Goal: Task Accomplishment & Management: Manage account settings

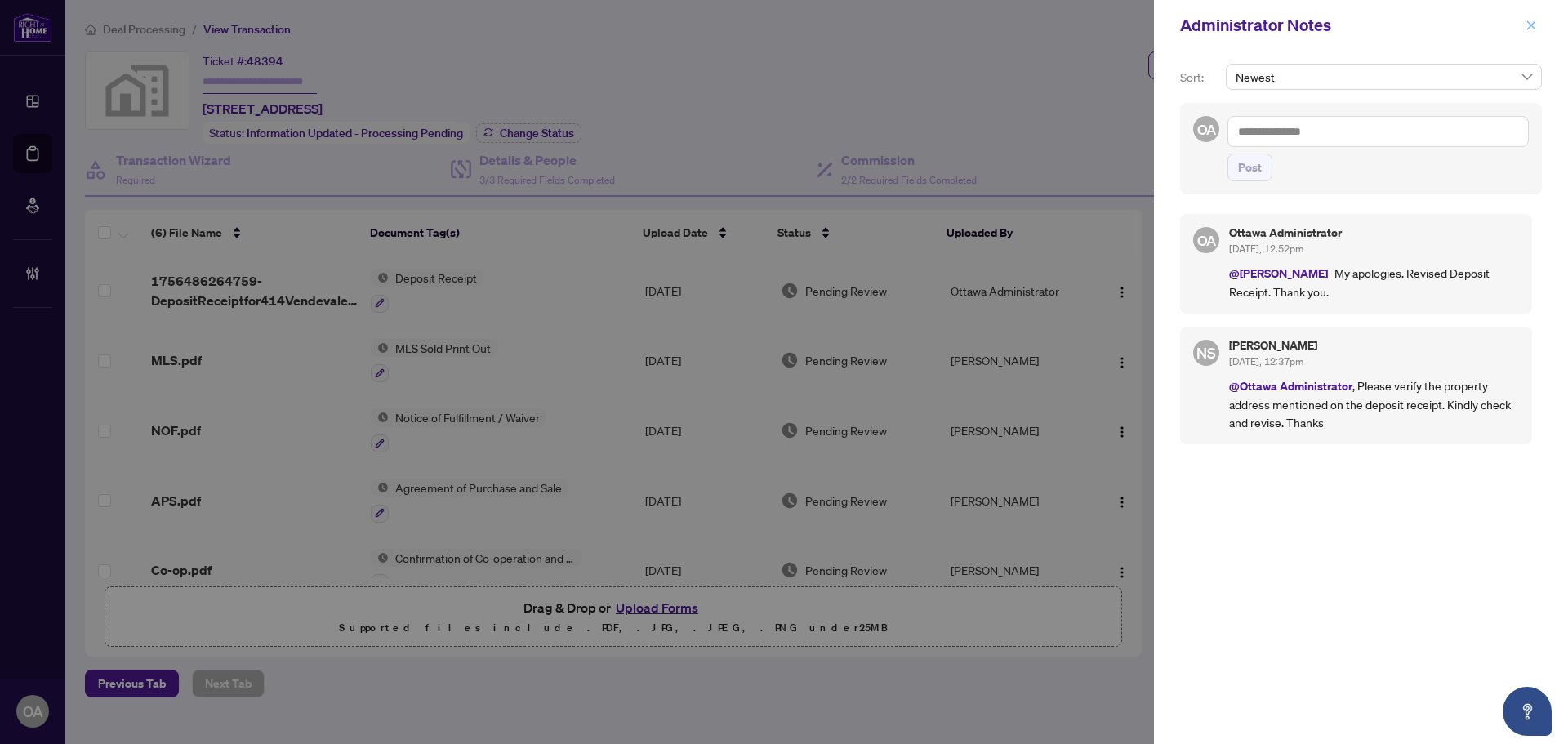
click at [1527, 24] on icon "close" at bounding box center [1531, 25] width 11 height 11
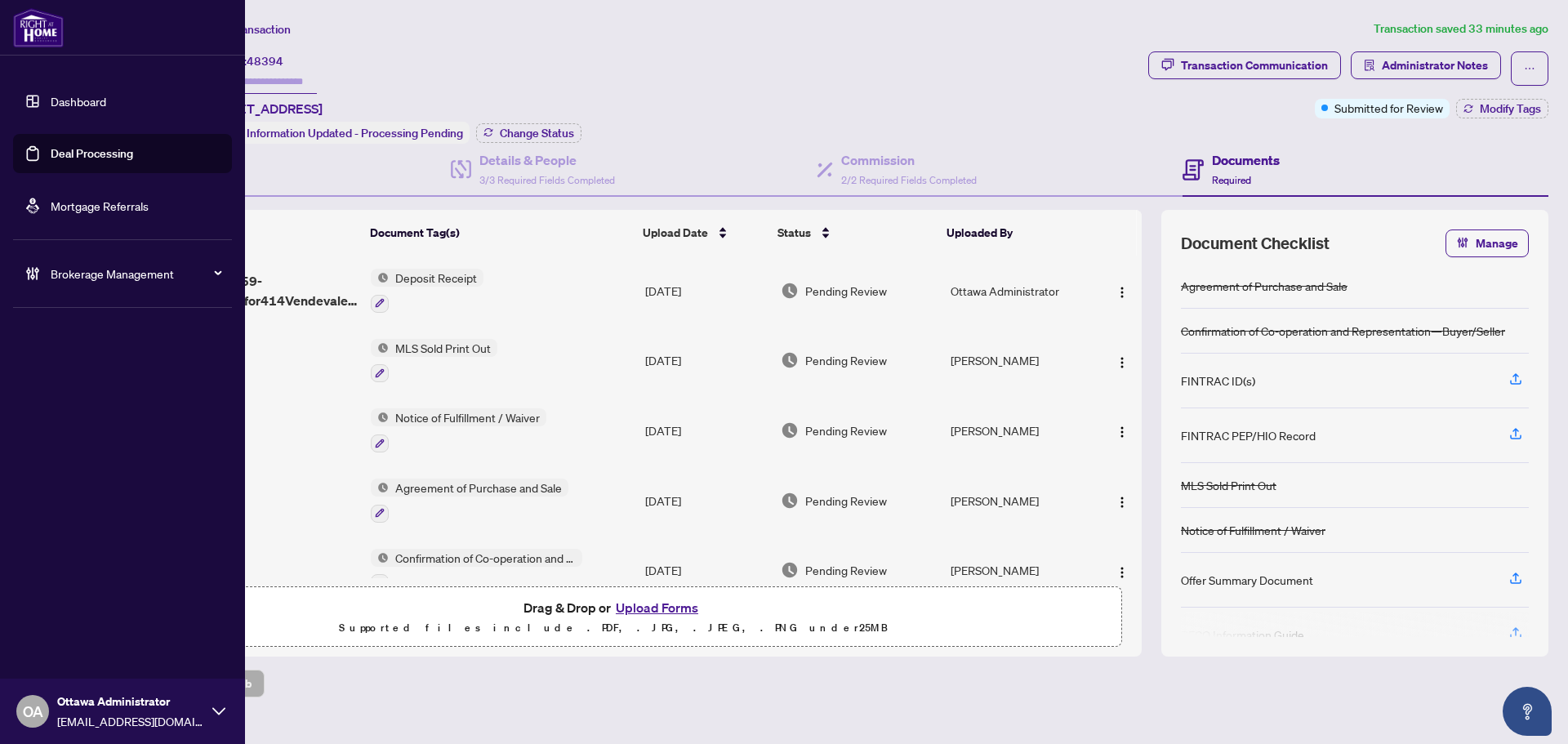
click at [96, 102] on link "Dashboard" at bounding box center [78, 102] width 55 height 15
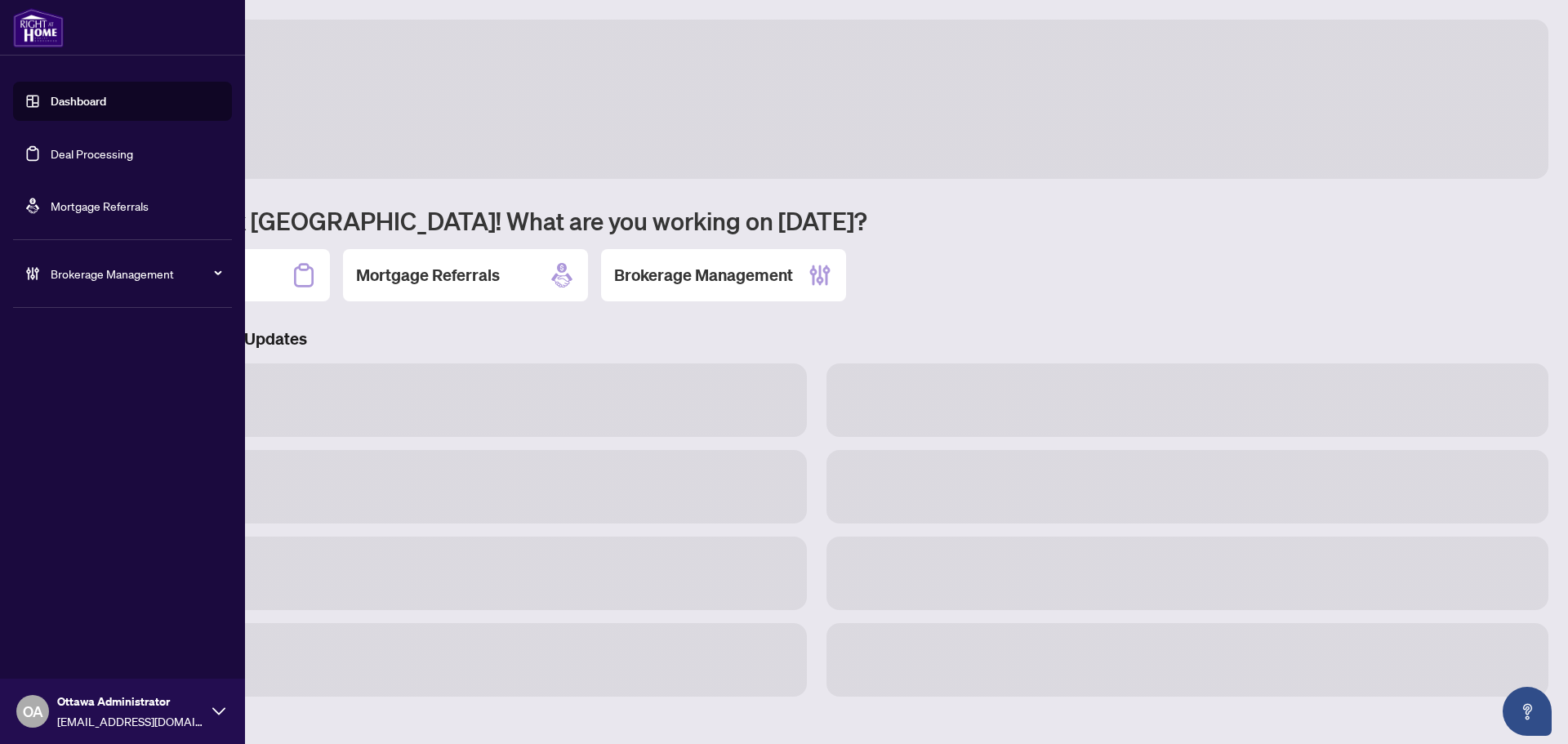
click at [94, 154] on link "Deal Processing" at bounding box center [91, 153] width 82 height 15
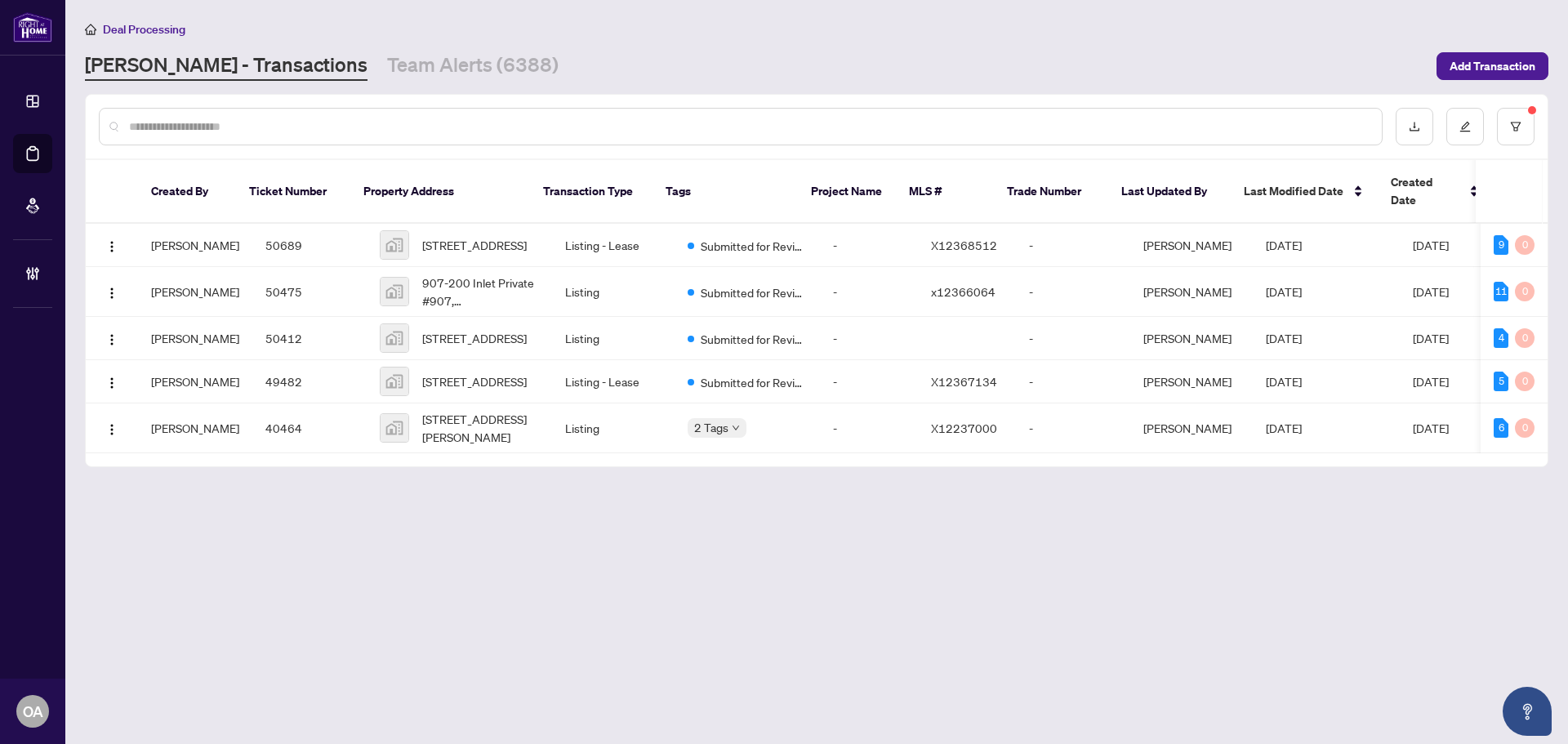
click at [358, 137] on div at bounding box center [740, 126] width 1284 height 38
click at [357, 123] on input "text" at bounding box center [748, 126] width 1239 height 18
click at [282, 125] on input "text" at bounding box center [748, 126] width 1239 height 18
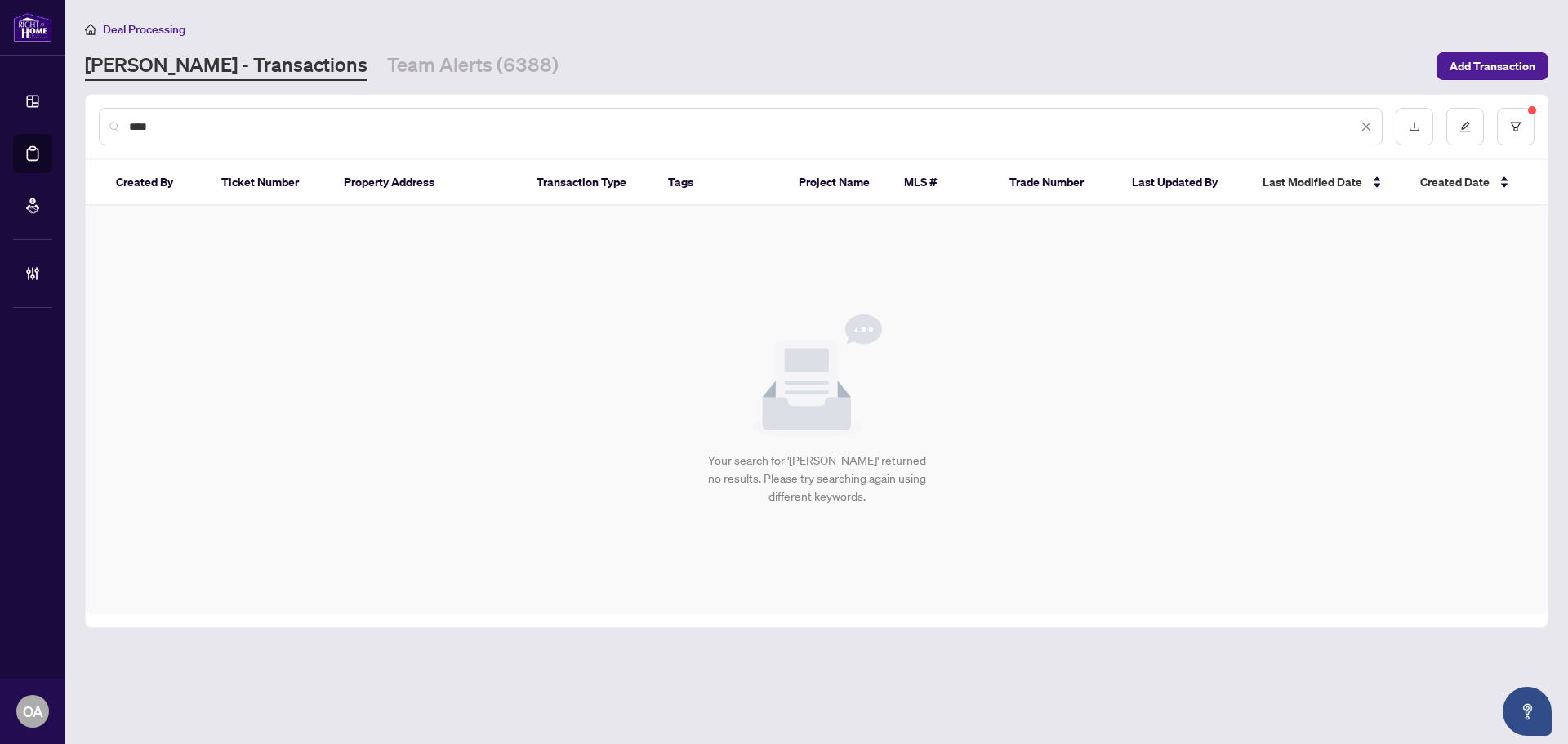
type input "*****"
drag, startPoint x: 216, startPoint y: 128, endPoint x: 0, endPoint y: 107, distance: 217.0
click at [0, 107] on div "Dashboard Deal Processing Mortgage Referrals Brokerage Management OA [GEOGRAPHI…" at bounding box center [784, 372] width 1568 height 744
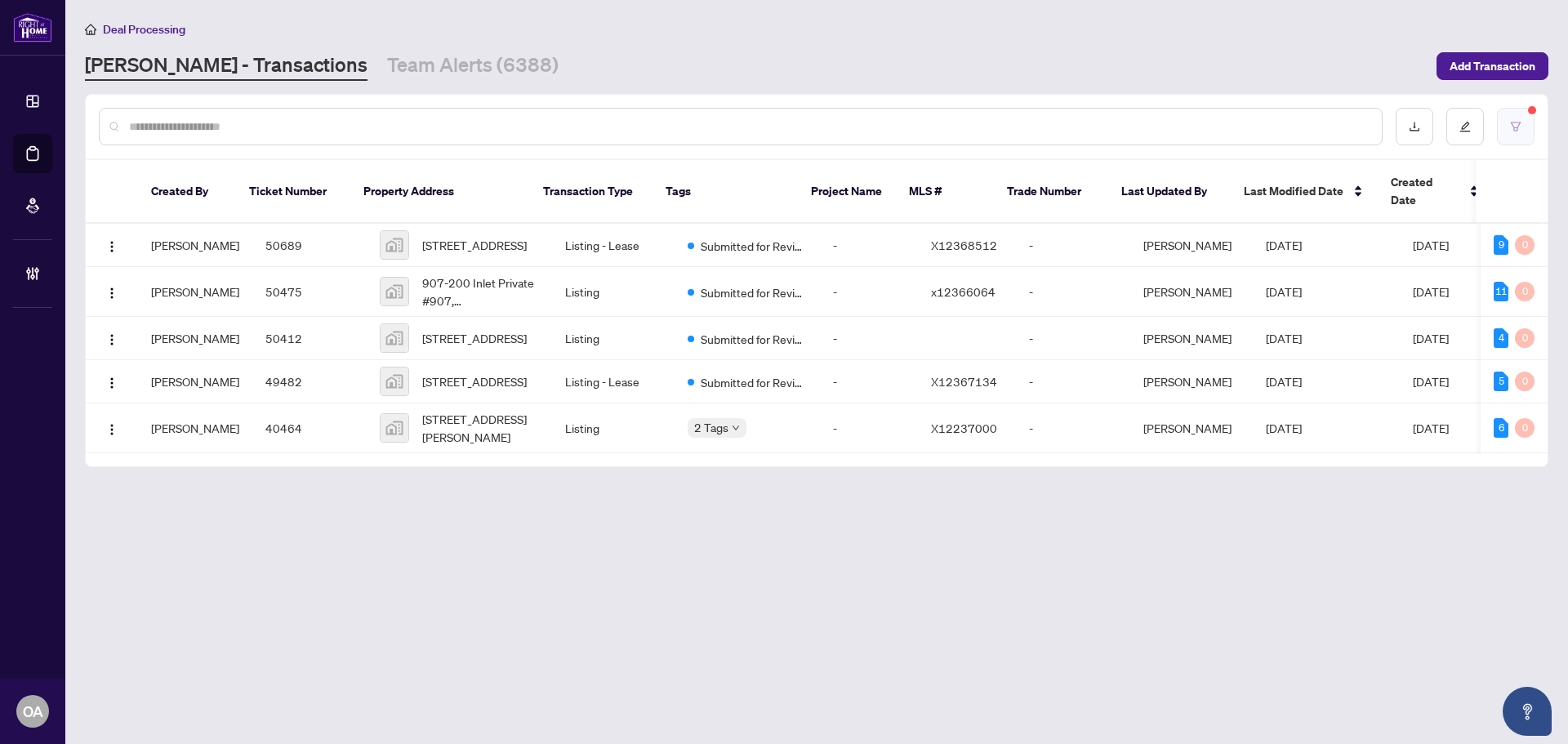
click at [1520, 125] on icon "filter" at bounding box center [1515, 126] width 11 height 11
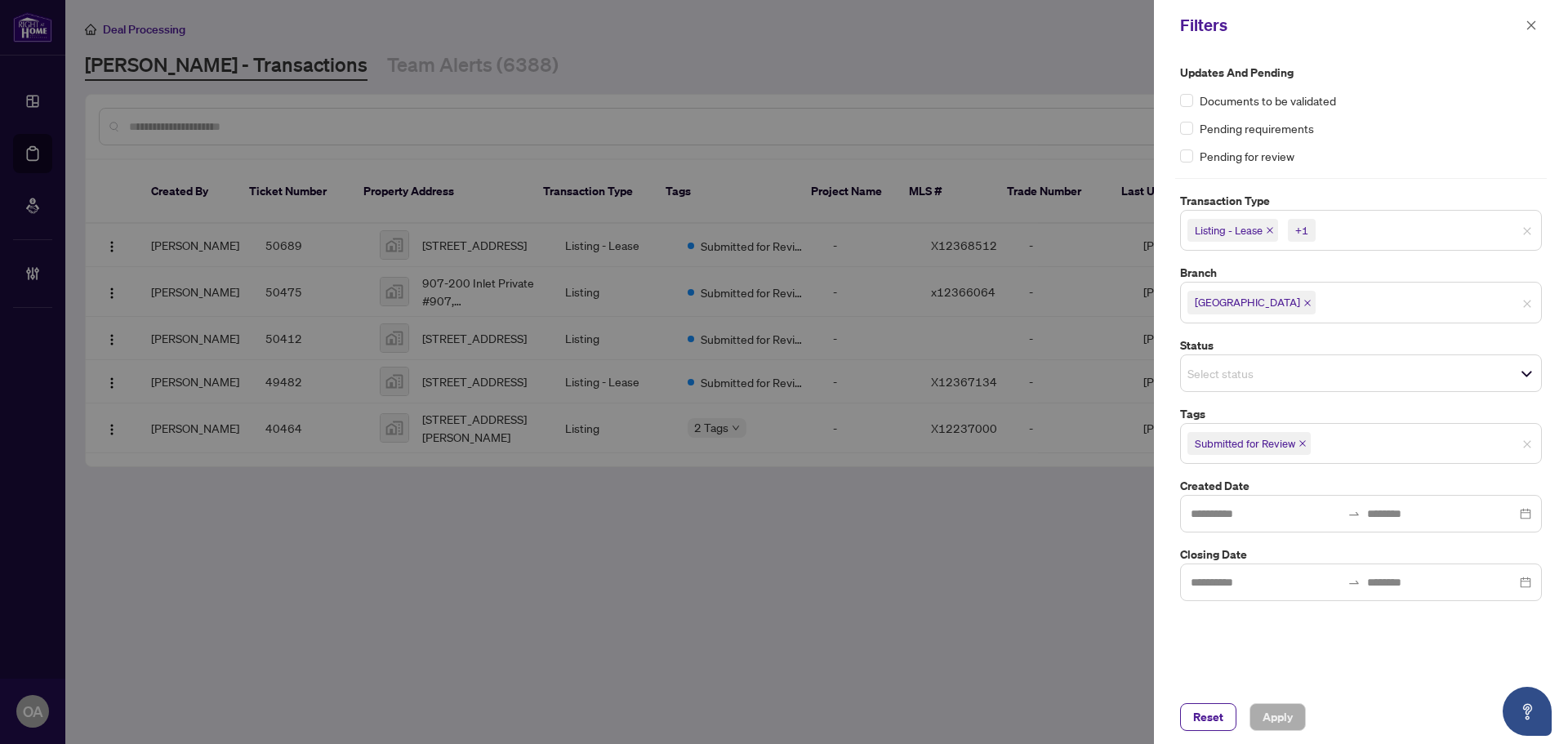
click at [1270, 231] on icon "close" at bounding box center [1270, 230] width 8 height 8
click at [1236, 225] on span "Listing" at bounding box center [1215, 230] width 54 height 23
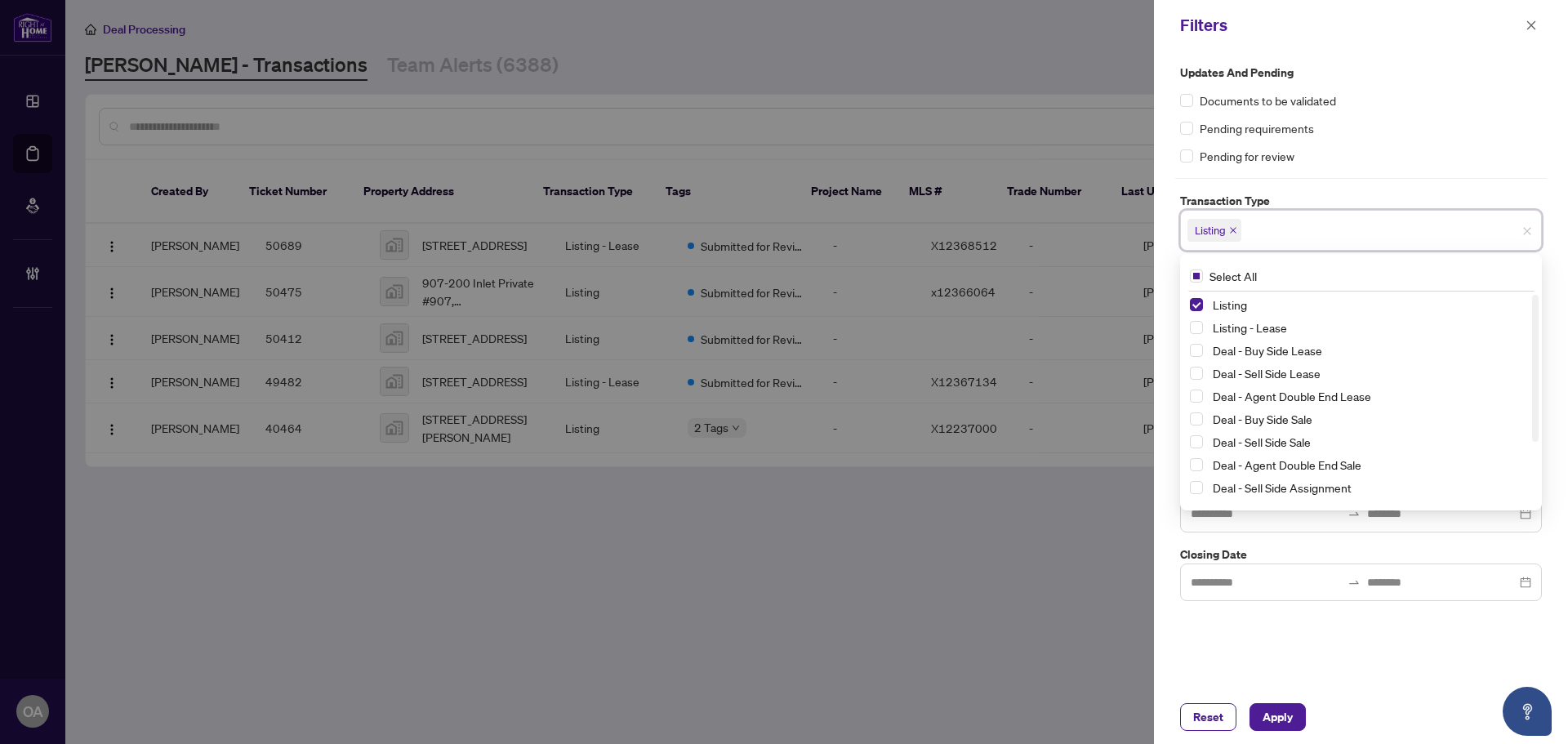
click at [1204, 306] on div "Listing" at bounding box center [1360, 304] width 342 height 19
click at [1200, 306] on span "Select Listing" at bounding box center [1196, 305] width 13 height 13
click at [1291, 640] on div "Updates and Pending Documents to be validated Pending requirements Pending for …" at bounding box center [1361, 370] width 414 height 640
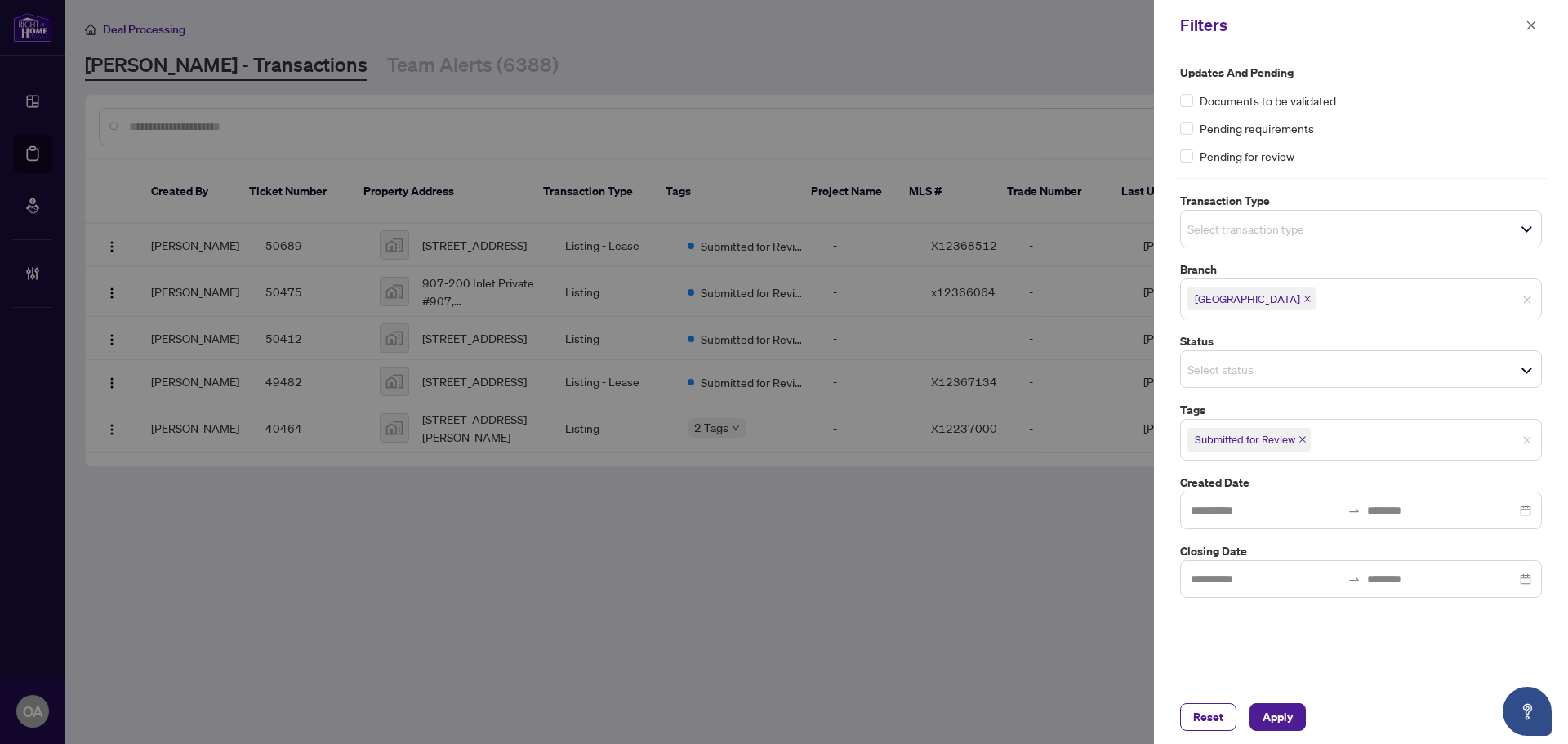
click at [1303, 438] on icon "close" at bounding box center [1302, 439] width 8 height 8
click at [1287, 707] on span "Apply" at bounding box center [1277, 717] width 30 height 26
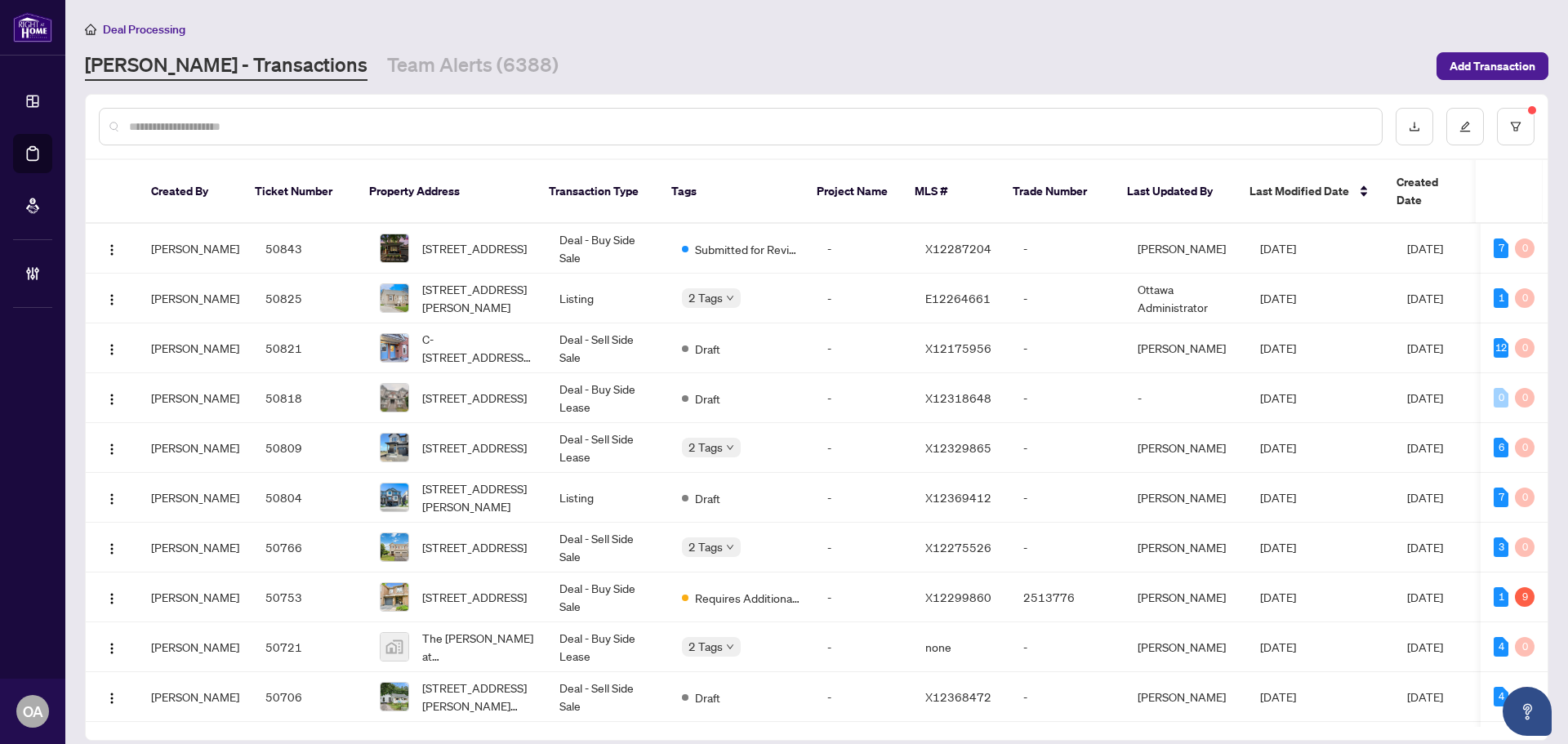
click at [210, 119] on input "text" at bounding box center [748, 126] width 1239 height 18
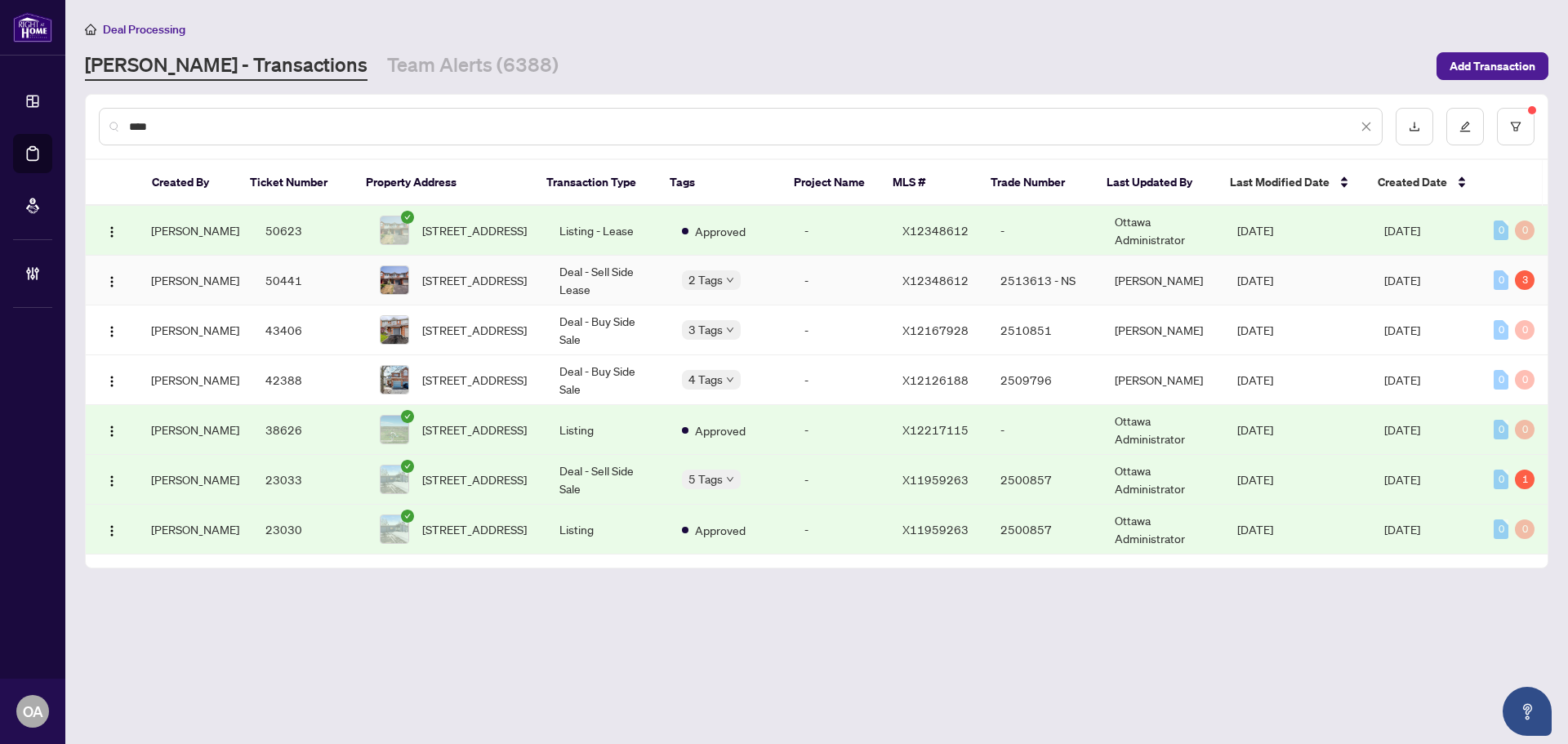
type input "****"
click at [616, 268] on td "Deal - Sell Side Lease" at bounding box center [607, 281] width 123 height 50
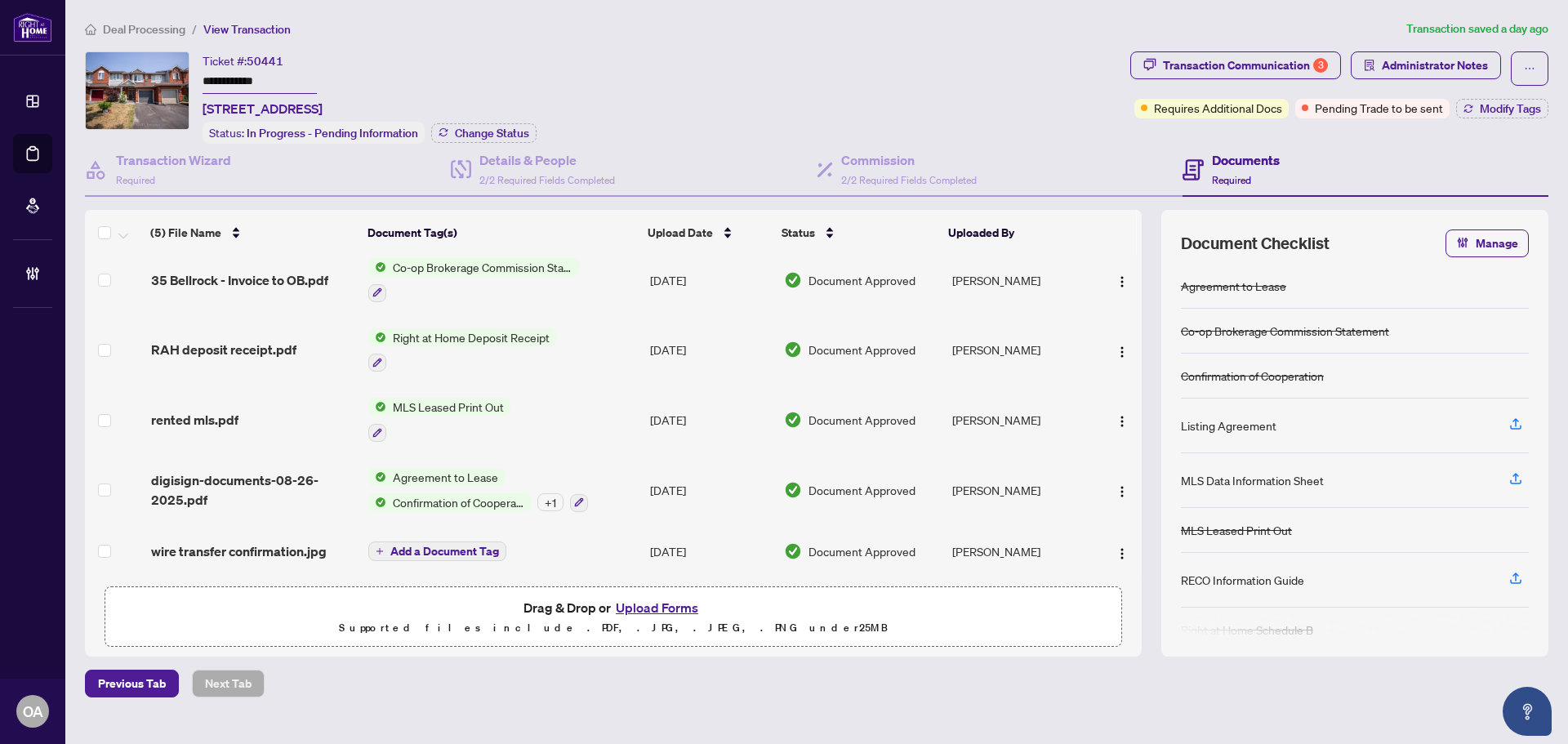
scroll to position [14, 0]
click at [223, 542] on span "wire transfer confirmation.jpg" at bounding box center [239, 551] width 175 height 19
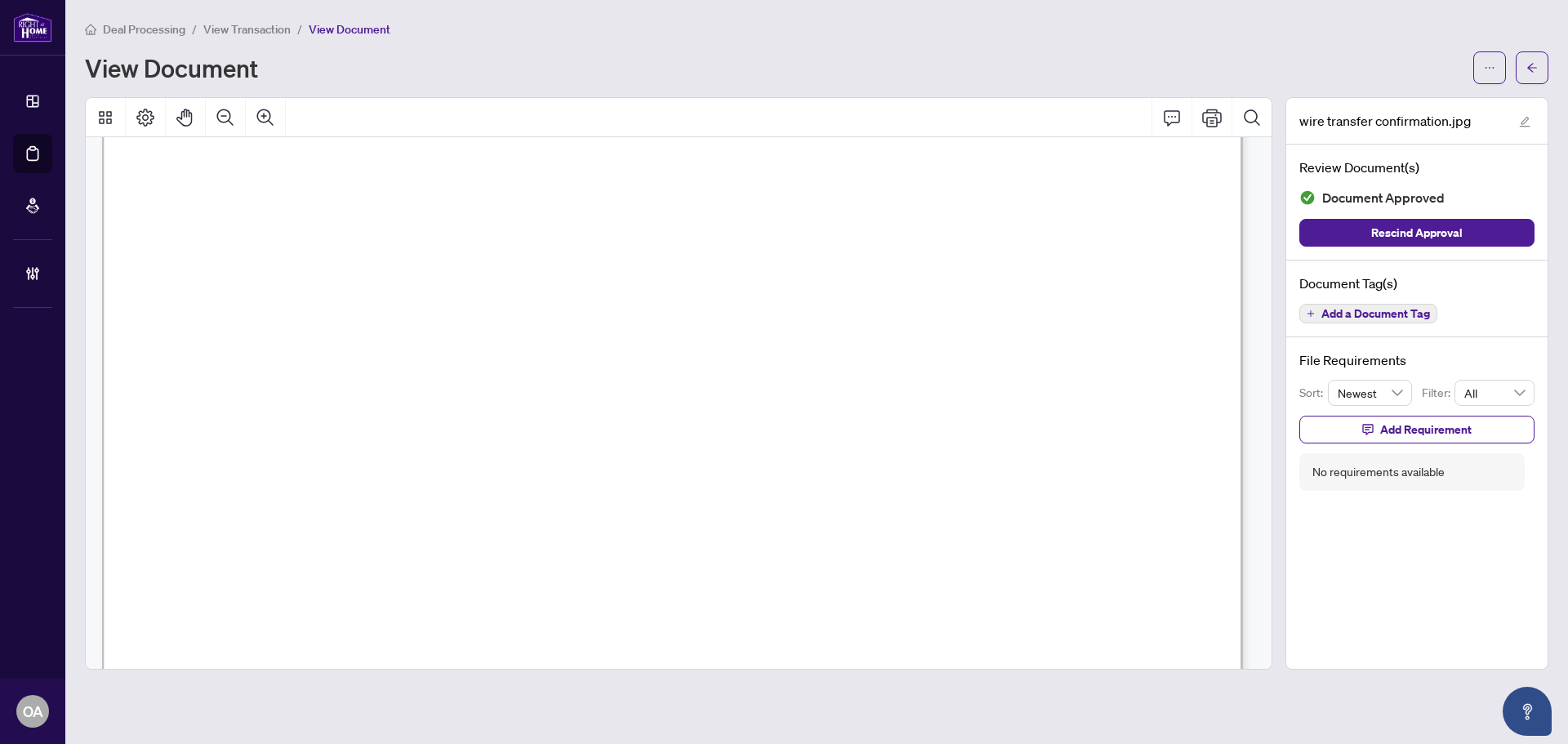
scroll to position [82, 0]
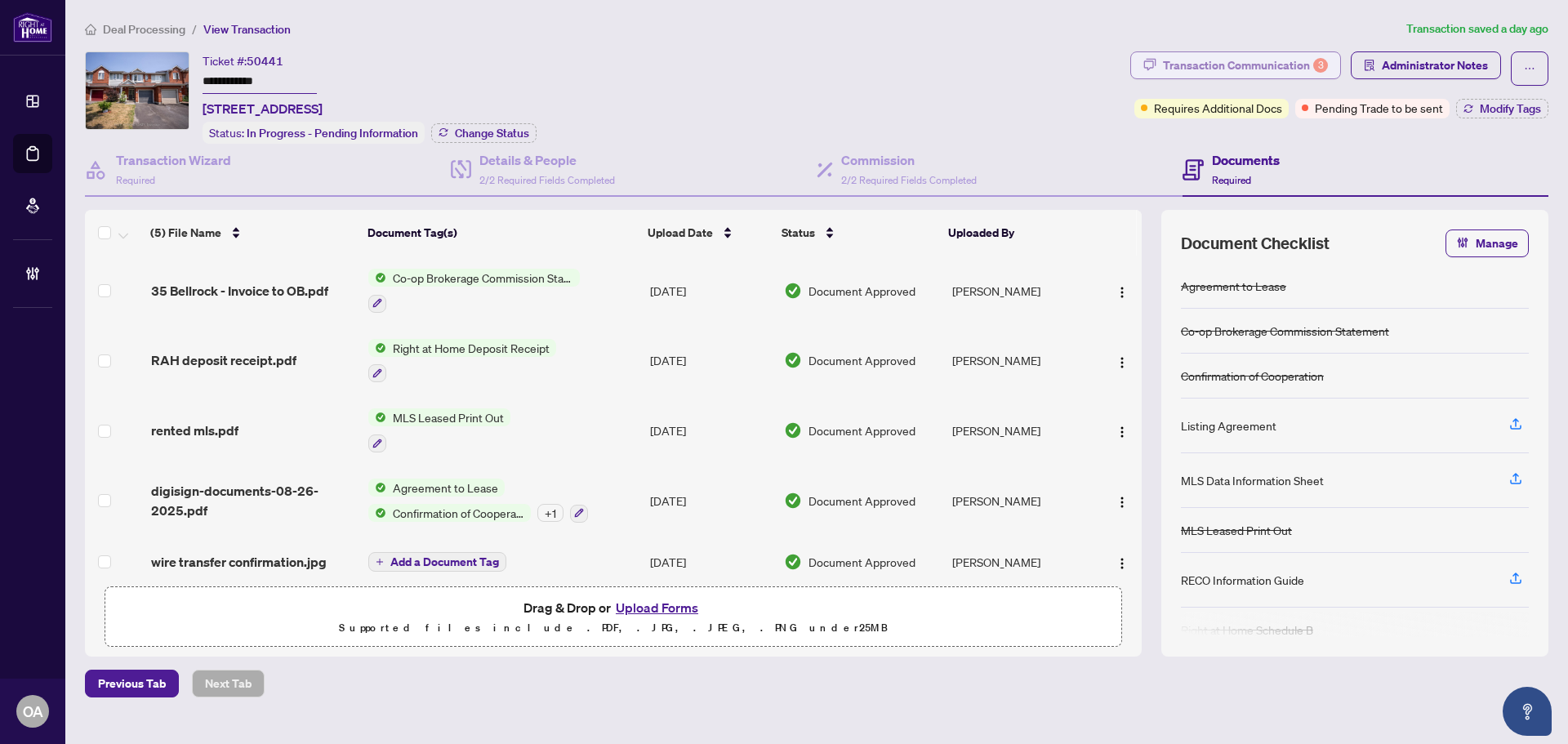
click at [1291, 62] on div "Transaction Communication 3" at bounding box center [1245, 66] width 165 height 26
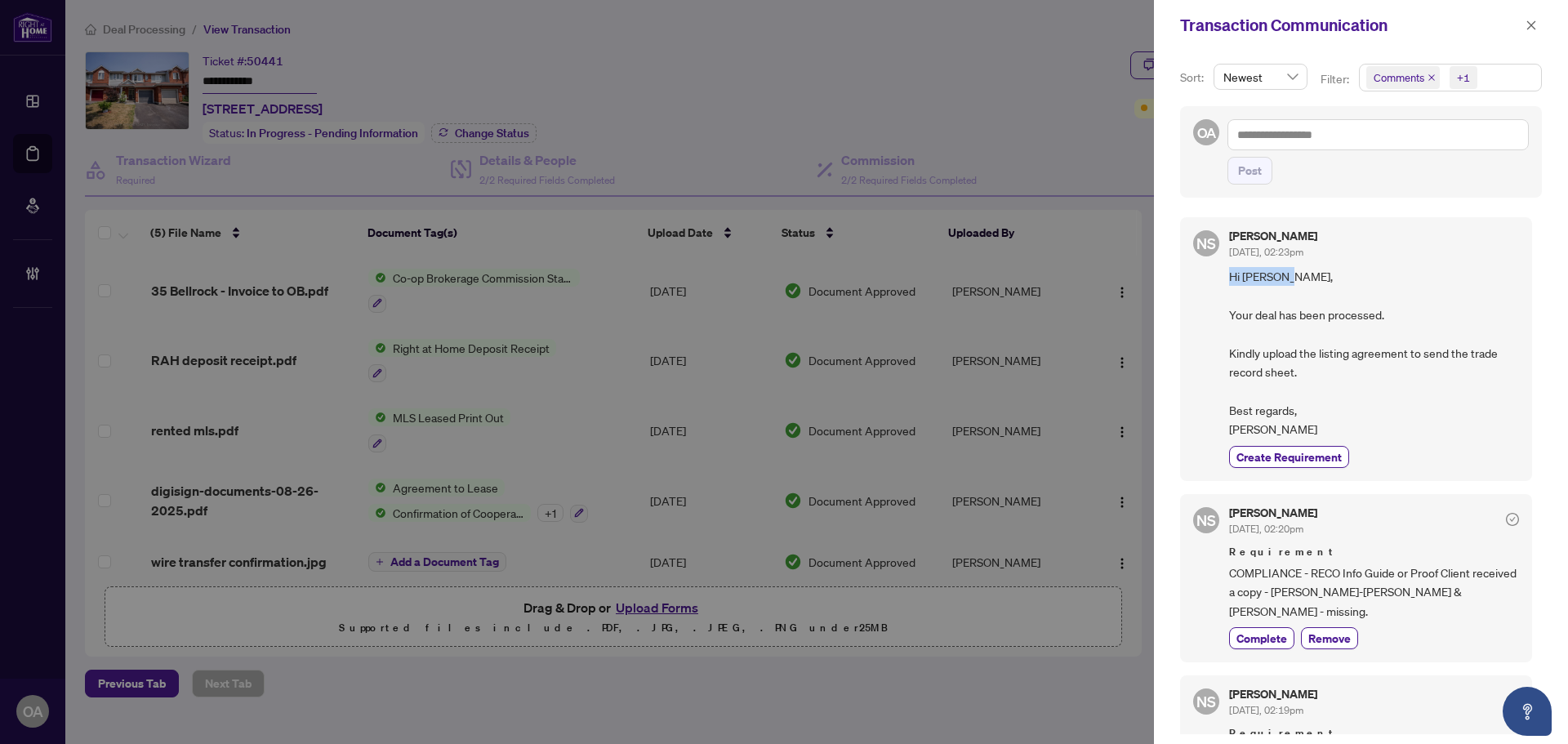
drag, startPoint x: 1220, startPoint y: 274, endPoint x: 1325, endPoint y: 290, distance: 106.2
click at [1325, 290] on div "NS [PERSON_NAME] [DATE], 02:23pm Hi [PERSON_NAME], Your deal has been processed…" at bounding box center [1356, 348] width 352 height 263
click at [1325, 290] on span "Hi [PERSON_NAME], Your deal has been processed. Kindly upload the listing agree…" at bounding box center [1374, 353] width 290 height 172
drag, startPoint x: 1290, startPoint y: 281, endPoint x: 1208, endPoint y: 282, distance: 82.0
click at [1208, 282] on div "NS [PERSON_NAME] [DATE], 02:23pm Hi [PERSON_NAME], Your deal has been processed…" at bounding box center [1356, 348] width 352 height 263
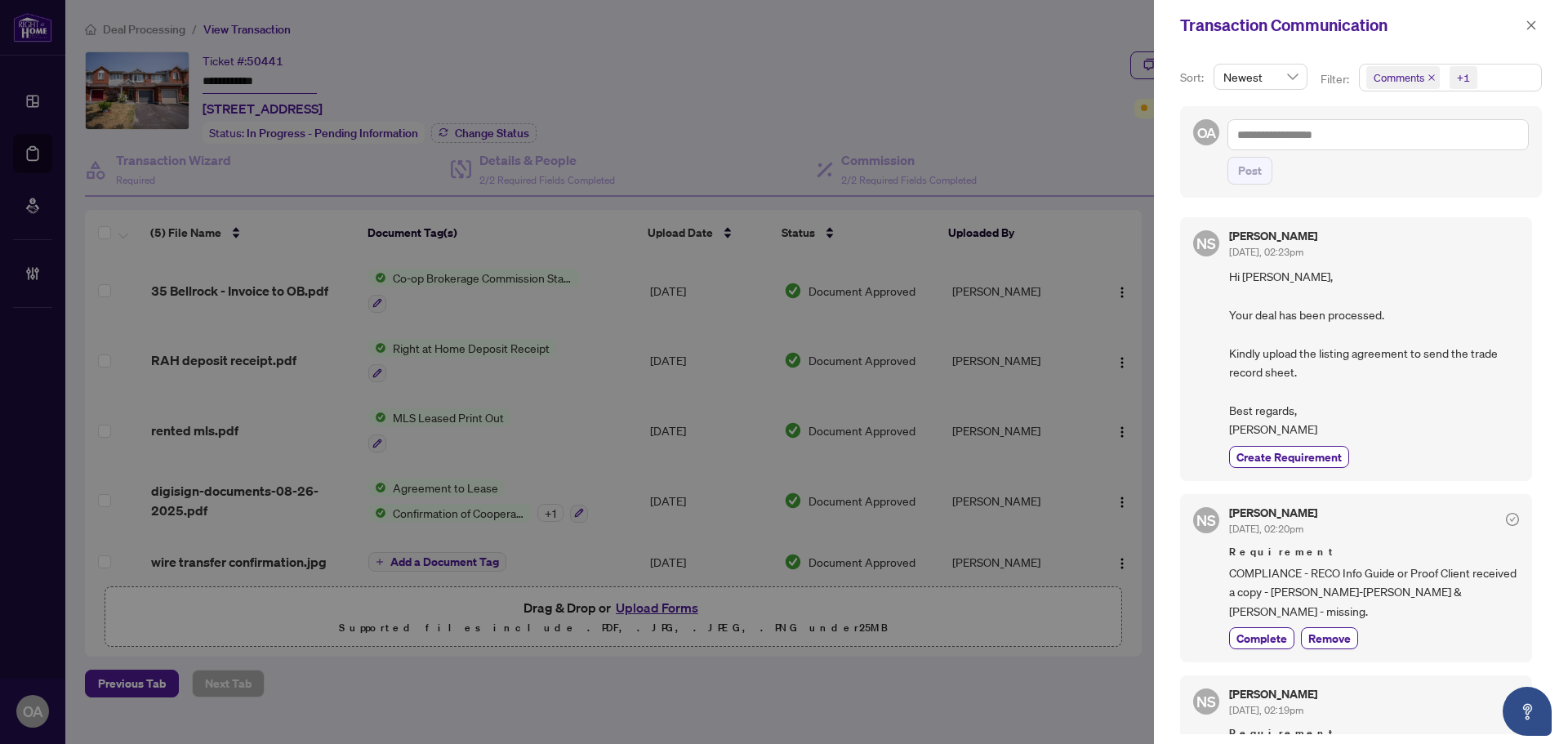
click at [1298, 287] on span "Hi [PERSON_NAME], Your deal has been processed. Kindly upload the listing agree…" at bounding box center [1374, 353] width 290 height 172
drag, startPoint x: 1298, startPoint y: 275, endPoint x: 1213, endPoint y: 276, distance: 85.0
click at [1213, 276] on div "NS [PERSON_NAME] [DATE], 02:23pm Hi [PERSON_NAME], Your deal has been processed…" at bounding box center [1356, 348] width 352 height 263
click at [1233, 356] on span "Hi [PERSON_NAME], Your deal has been processed. Kindly upload the listing agree…" at bounding box center [1374, 353] width 290 height 172
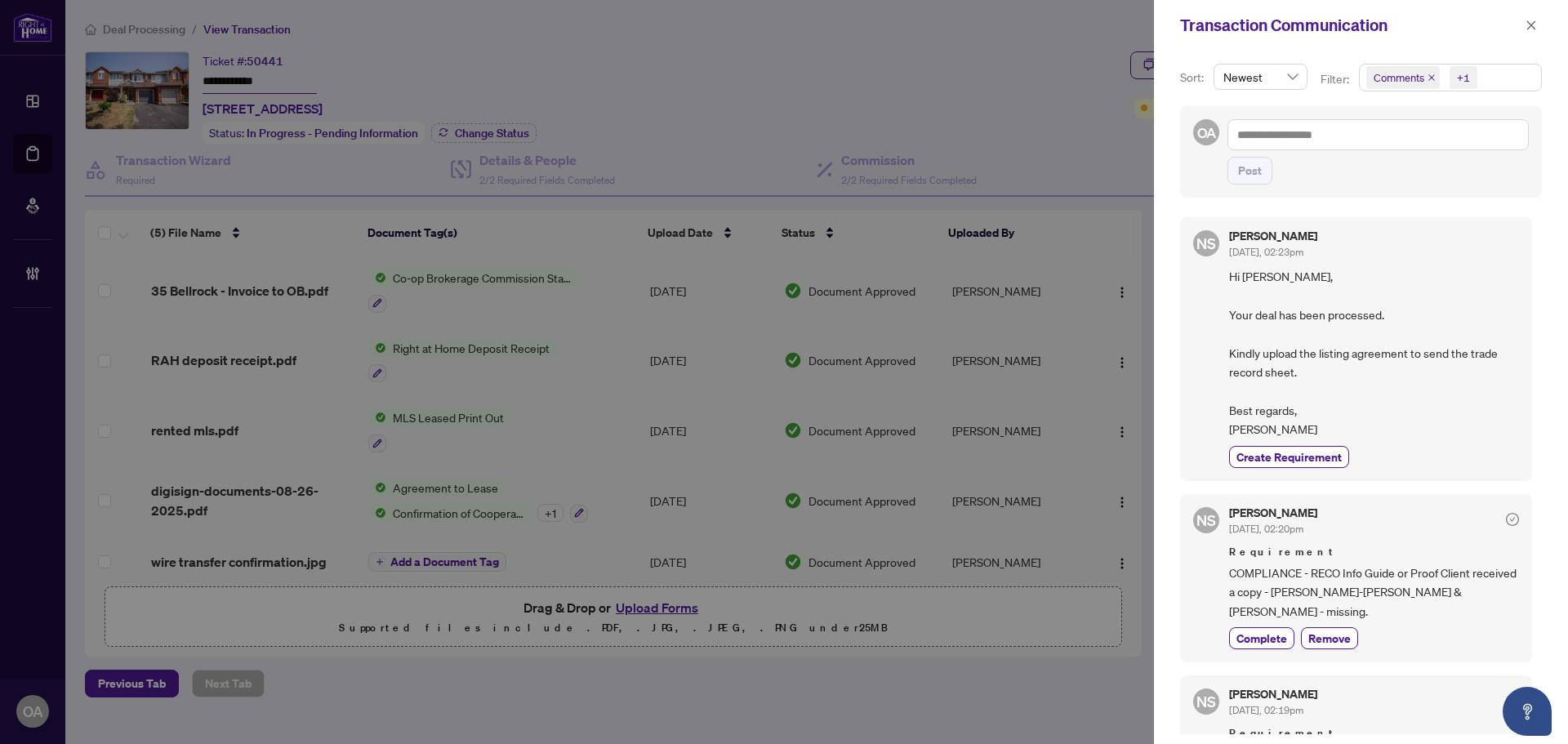
click at [1311, 323] on span "Hi [PERSON_NAME], Your deal has been processed. Kindly upload the listing agree…" at bounding box center [1374, 353] width 290 height 172
drag, startPoint x: 1229, startPoint y: 281, endPoint x: 1333, endPoint y: 294, distance: 104.8
click at [1333, 294] on span "Hi [PERSON_NAME], Your deal has been processed. Kindly upload the listing agree…" at bounding box center [1374, 353] width 290 height 172
click at [1264, 294] on span "Hi [PERSON_NAME], Your deal has been processed. Kindly upload the listing agree…" at bounding box center [1374, 353] width 290 height 172
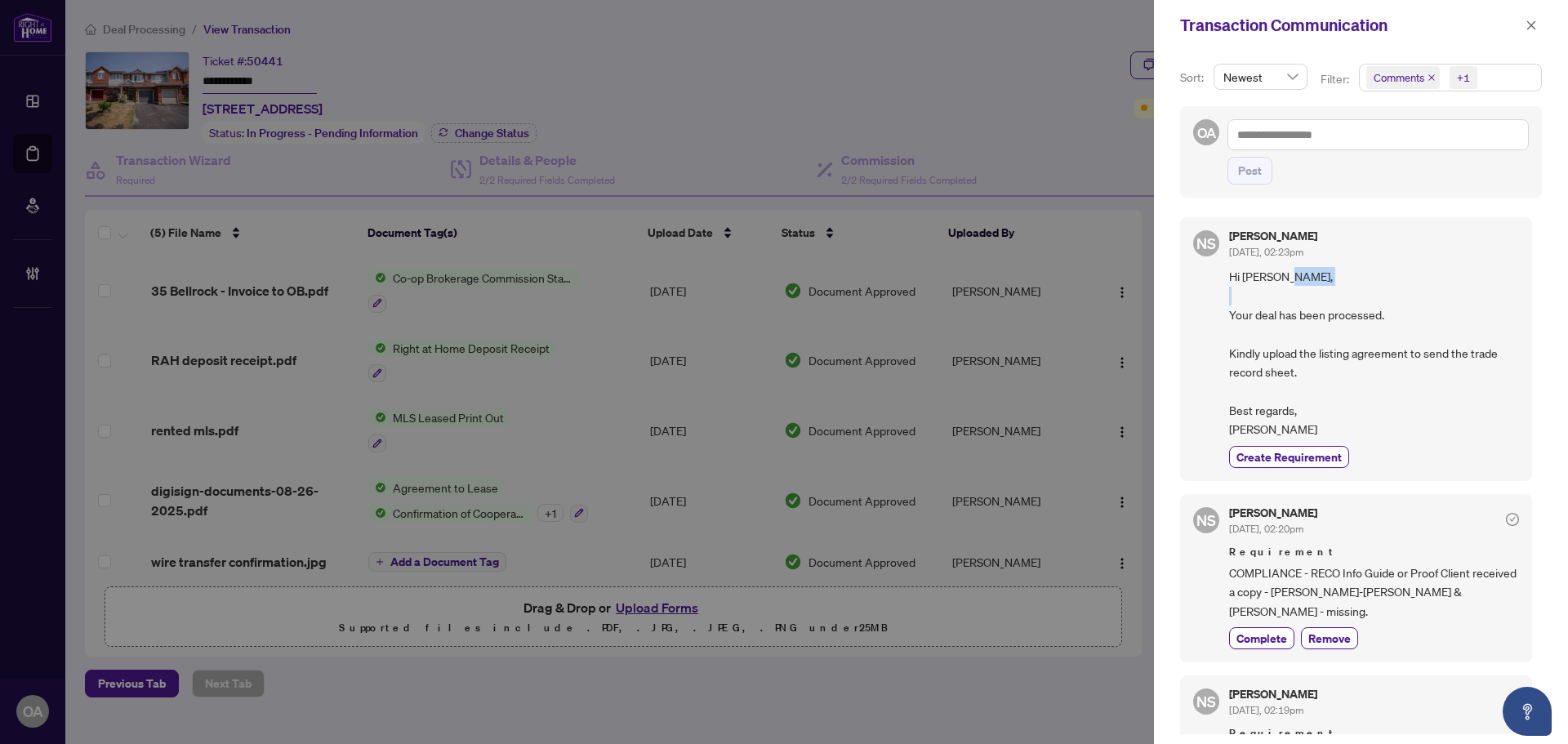
drag, startPoint x: 1218, startPoint y: 303, endPoint x: 1267, endPoint y: 306, distance: 49.1
click at [1267, 306] on div "NS [PERSON_NAME] [DATE], 02:23pm Hi [PERSON_NAME], Your deal has been processed…" at bounding box center [1356, 348] width 352 height 263
click at [1266, 302] on span "Hi [PERSON_NAME], Your deal has been processed. Kindly upload the listing agree…" at bounding box center [1374, 353] width 290 height 172
click at [1531, 18] on span "button" at bounding box center [1531, 25] width 11 height 26
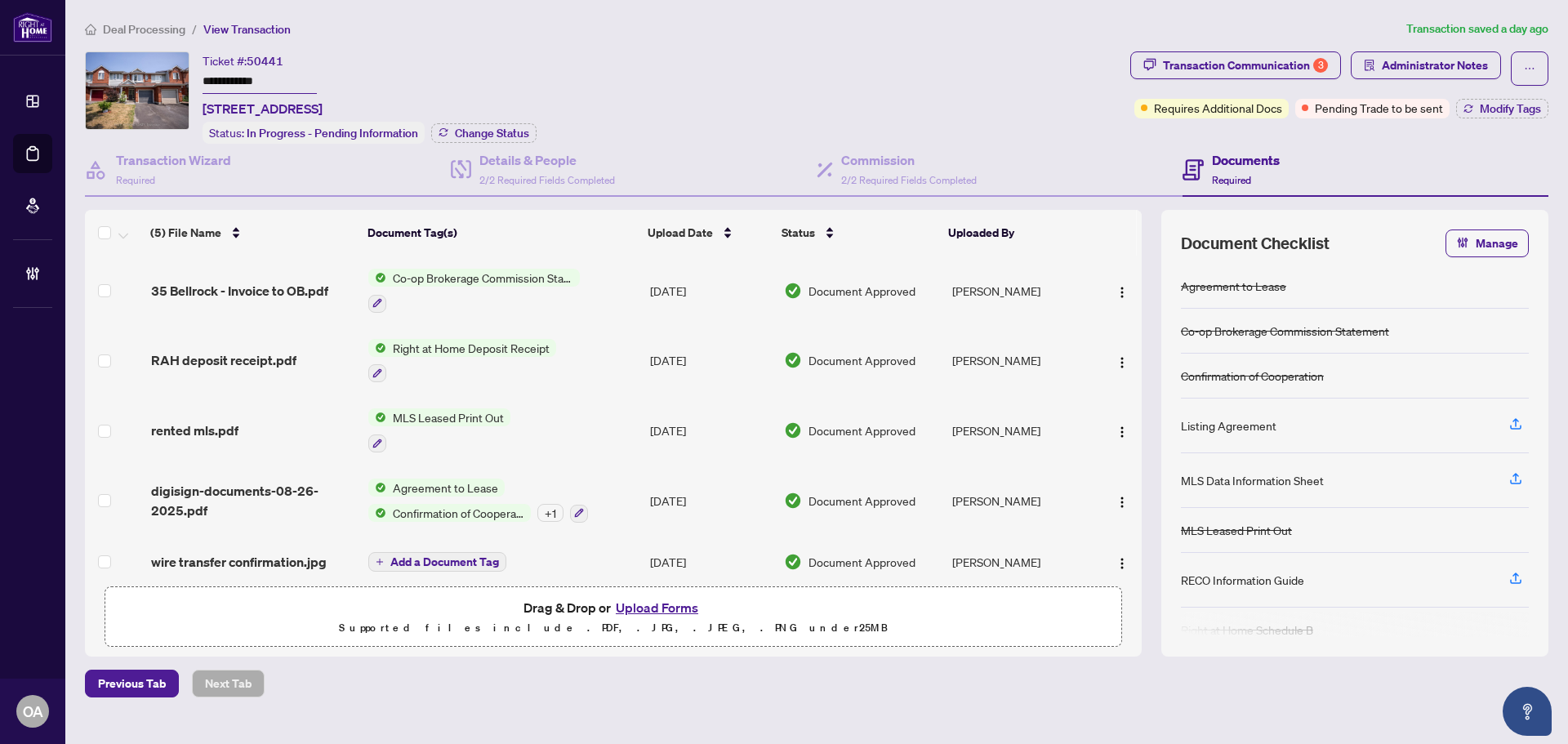
scroll to position [14, 0]
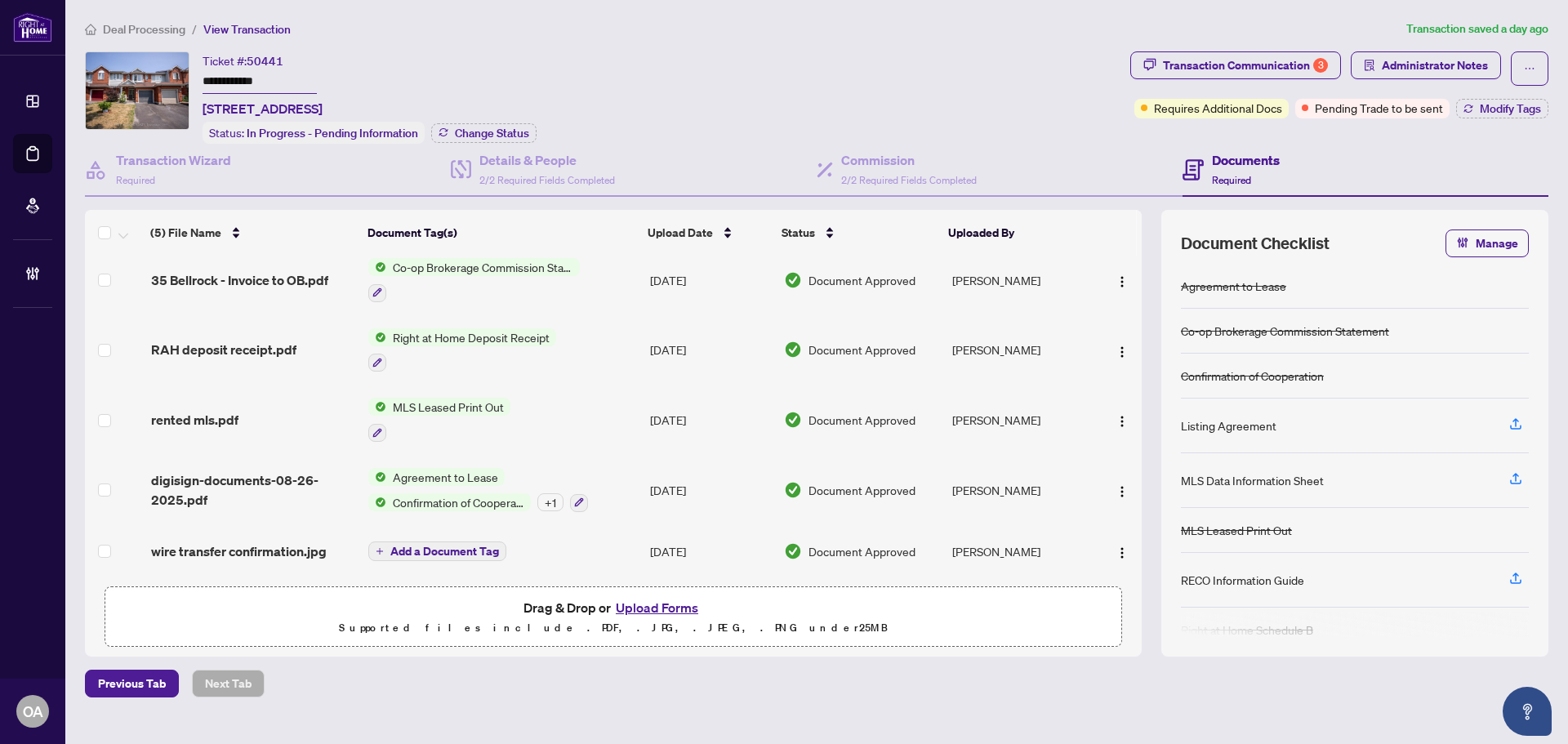
click at [1466, 46] on div "**********" at bounding box center [817, 358] width 1477 height 678
click at [1461, 61] on span "Administrator Notes" at bounding box center [1434, 66] width 106 height 26
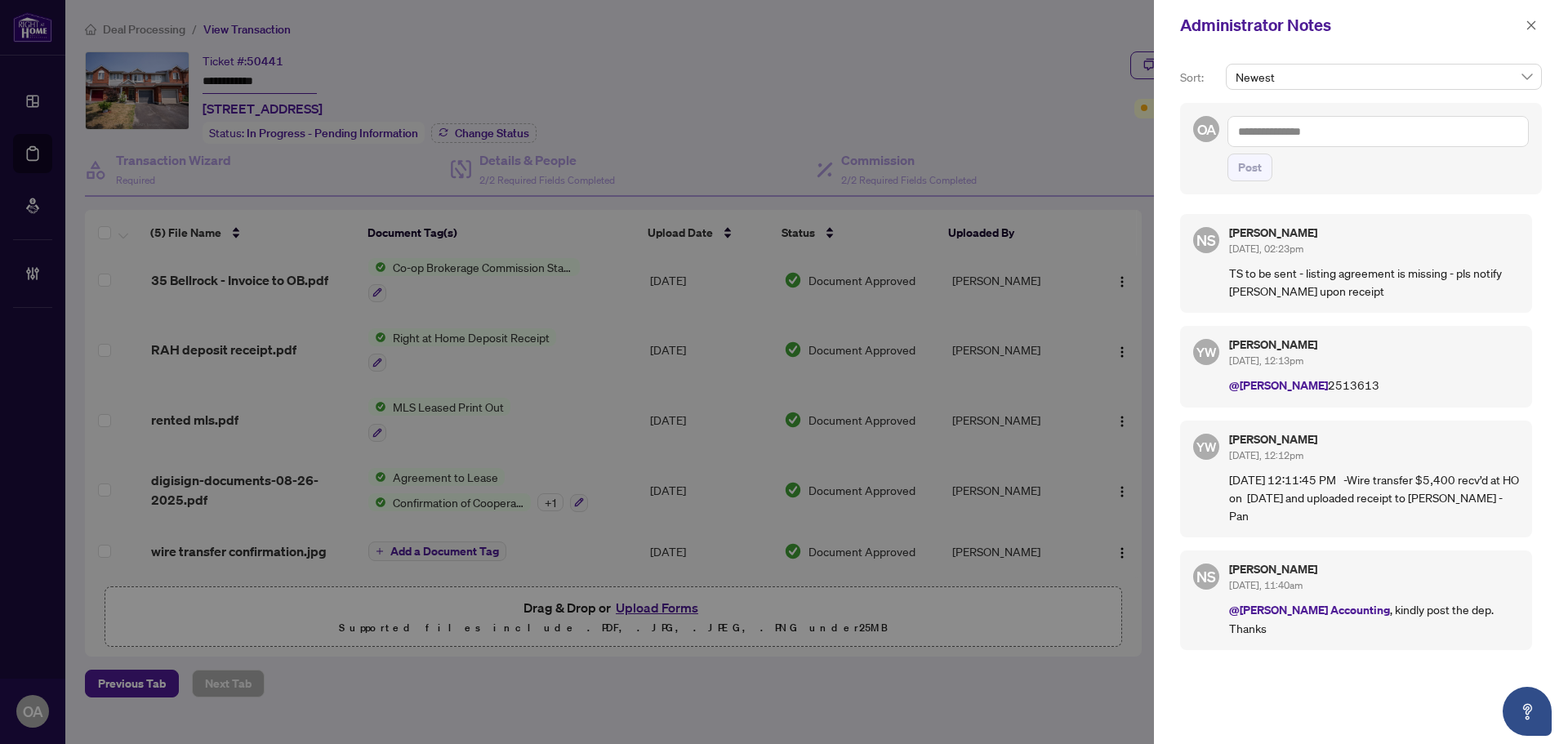
click at [1546, 22] on div "Administrator Notes" at bounding box center [1361, 25] width 414 height 51
click at [1538, 25] on button "button" at bounding box center [1531, 25] width 21 height 19
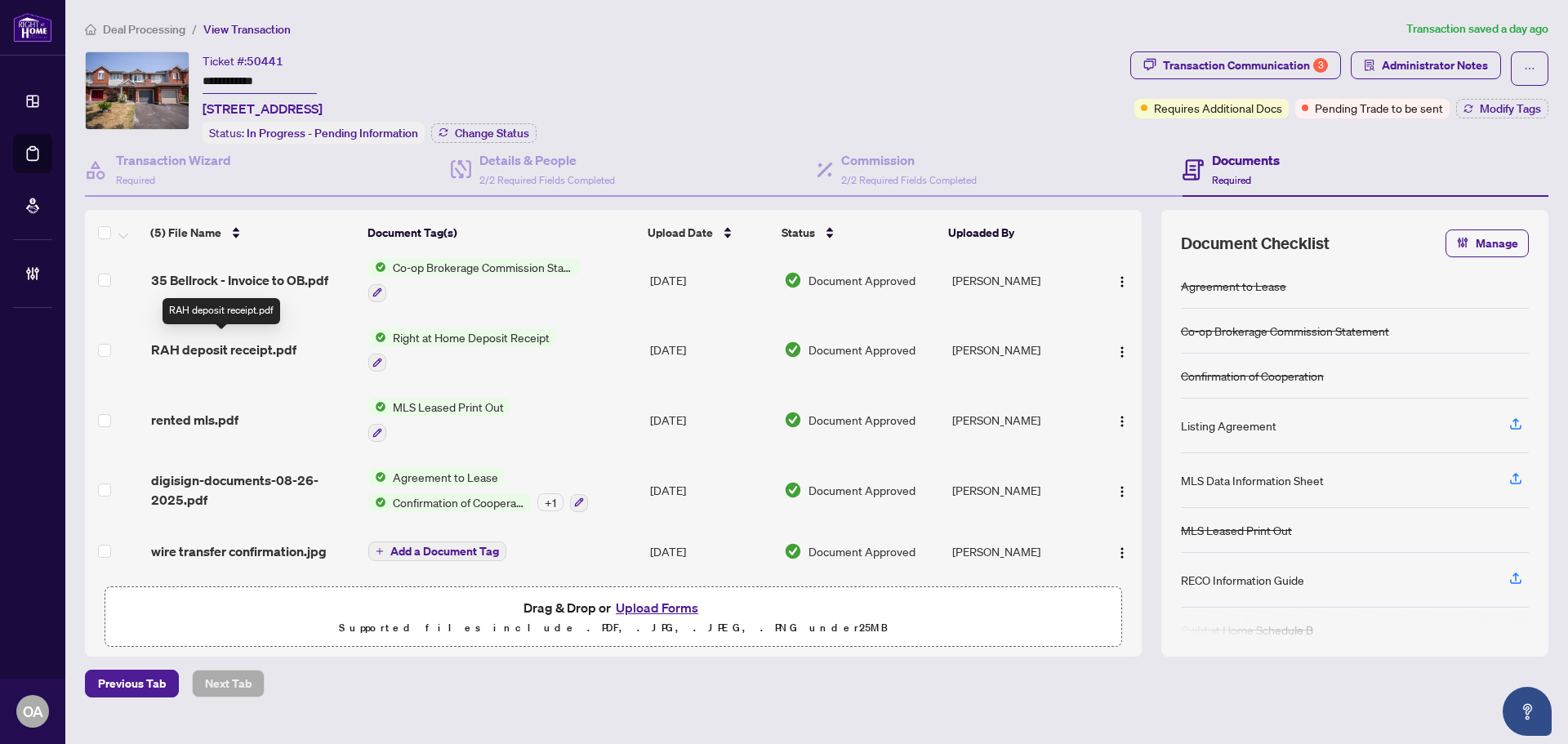
click at [245, 340] on span "RAH deposit receipt.pdf" at bounding box center [224, 349] width 146 height 19
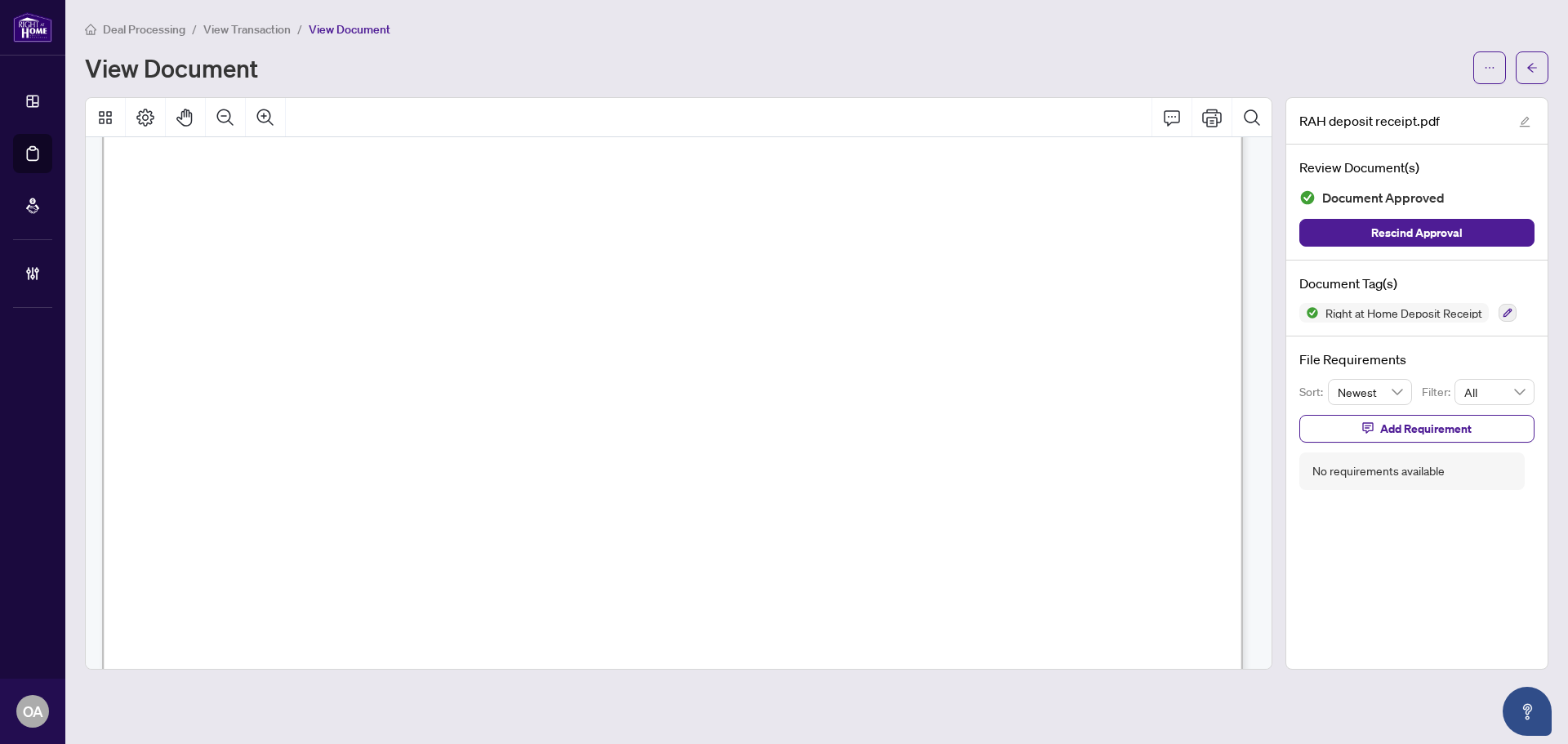
scroll to position [654, 0]
click at [1490, 60] on span "button" at bounding box center [1490, 67] width 11 height 26
click at [1403, 95] on span "Download" at bounding box center [1430, 102] width 125 height 18
click at [1486, 60] on span "button" at bounding box center [1490, 67] width 11 height 26
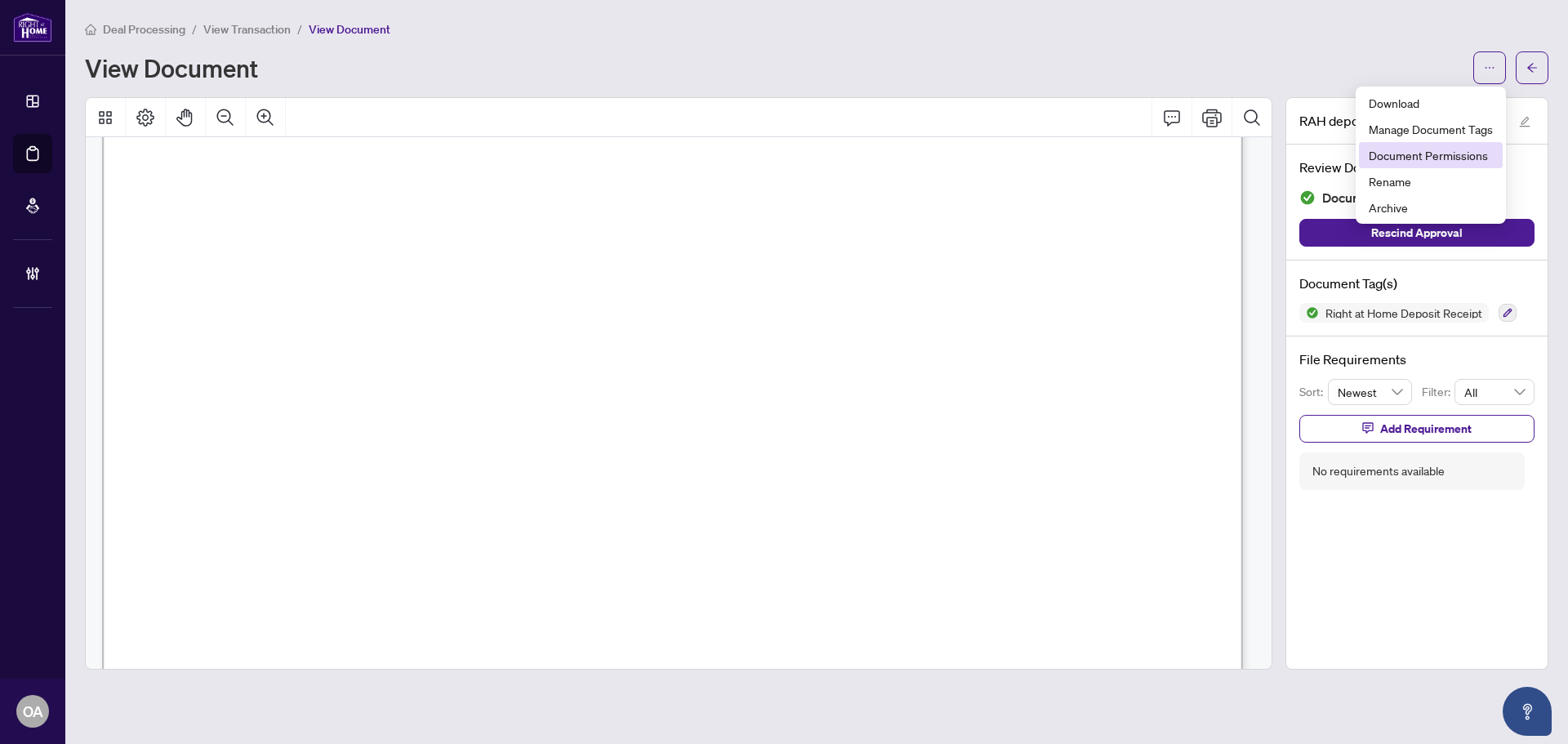
click at [1410, 152] on span "Document Permissions" at bounding box center [1430, 154] width 125 height 18
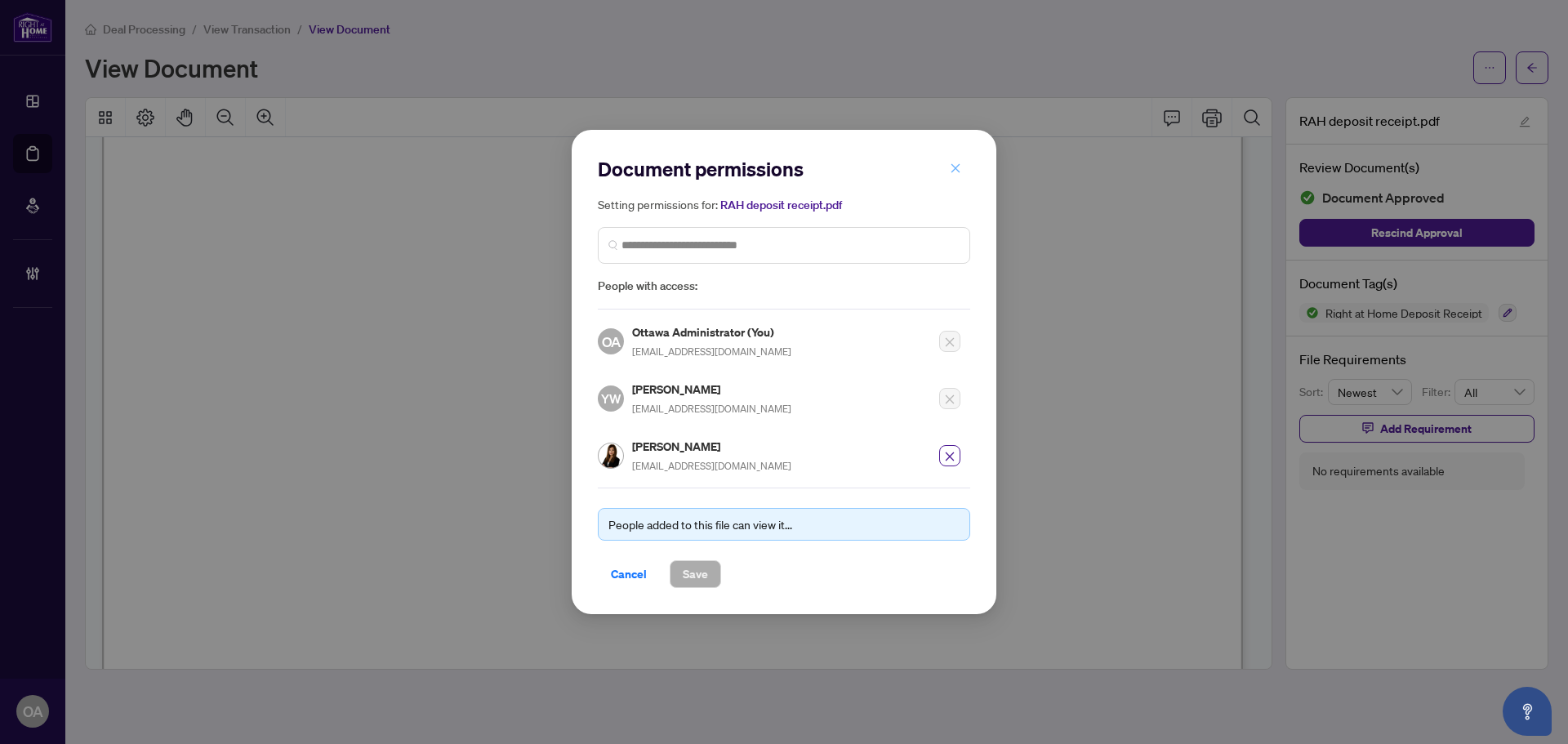
click at [960, 167] on icon "close" at bounding box center [956, 168] width 9 height 9
